Goal: Task Accomplishment & Management: Use online tool/utility

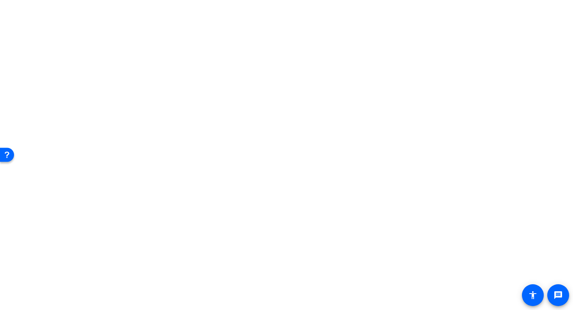
click at [432, 20] on body "Accessibility Screen-Reader Guide, Feedback, and Issue Reporting | New window m…" at bounding box center [286, 155] width 573 height 310
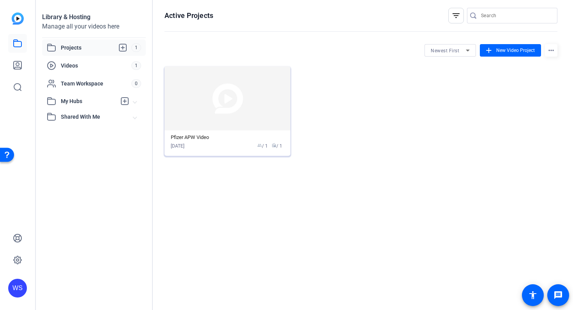
click at [227, 100] on img at bounding box center [228, 98] width 126 height 64
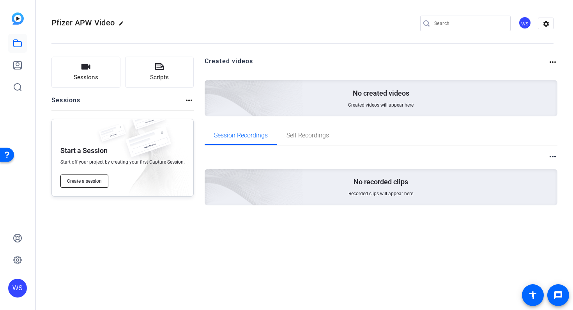
click at [88, 179] on span "Create a session" at bounding box center [84, 181] width 35 height 6
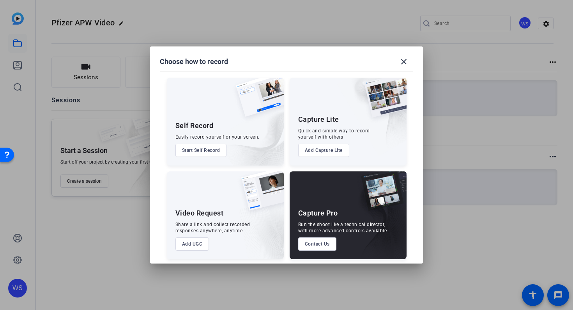
click at [211, 146] on button "Start Self Record" at bounding box center [201, 150] width 51 height 13
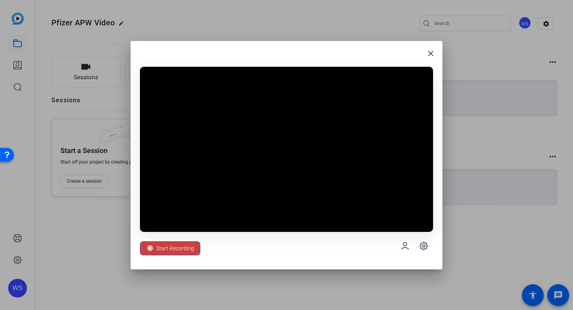
click at [158, 248] on span "Start Recording" at bounding box center [175, 248] width 38 height 15
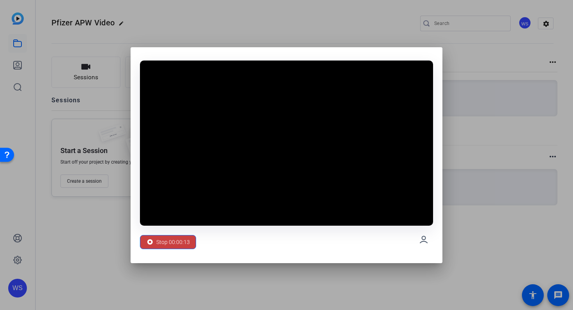
click at [162, 243] on span "Stop 00:00:13" at bounding box center [173, 241] width 34 height 15
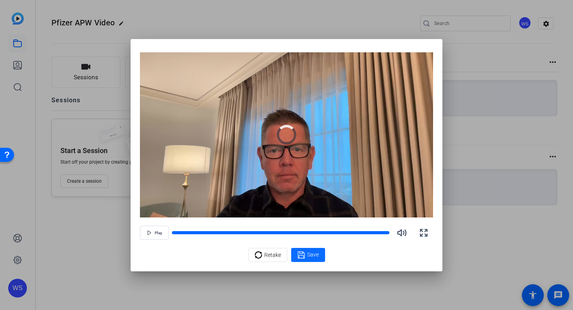
click at [314, 254] on span "Save" at bounding box center [313, 254] width 12 height 8
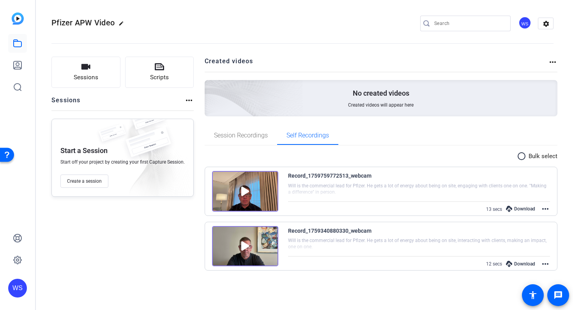
click at [546, 207] on mat-icon "more_horiz" at bounding box center [545, 208] width 9 height 9
click at [502, 176] on div at bounding box center [286, 155] width 573 height 310
click at [524, 209] on div "Download" at bounding box center [520, 209] width 37 height 10
click at [512, 208] on icon at bounding box center [509, 209] width 6 height 6
click at [547, 208] on mat-icon "more_horiz" at bounding box center [545, 208] width 9 height 9
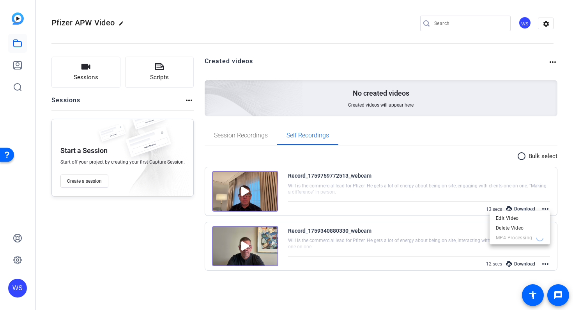
click at [452, 241] on div at bounding box center [286, 155] width 573 height 310
click at [543, 208] on mat-icon "more_horiz" at bounding box center [545, 208] width 9 height 9
click at [448, 208] on div at bounding box center [286, 155] width 573 height 310
click at [510, 209] on icon at bounding box center [509, 209] width 6 height 6
